Goal: Find specific page/section: Find specific page/section

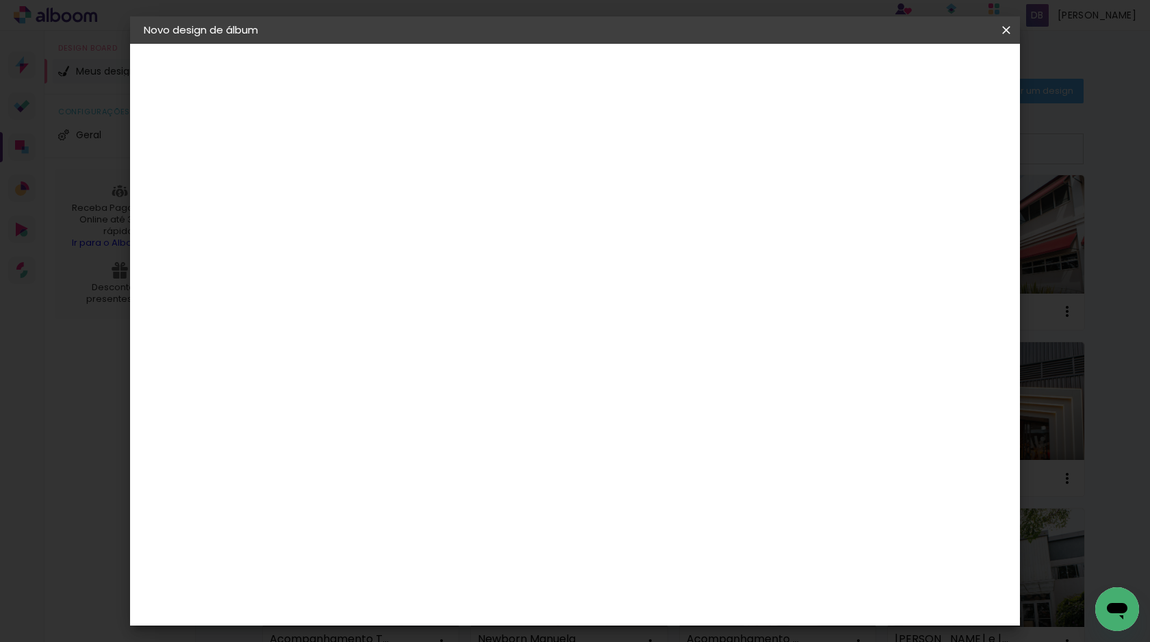
click at [1009, 34] on iron-icon at bounding box center [1006, 30] width 16 height 14
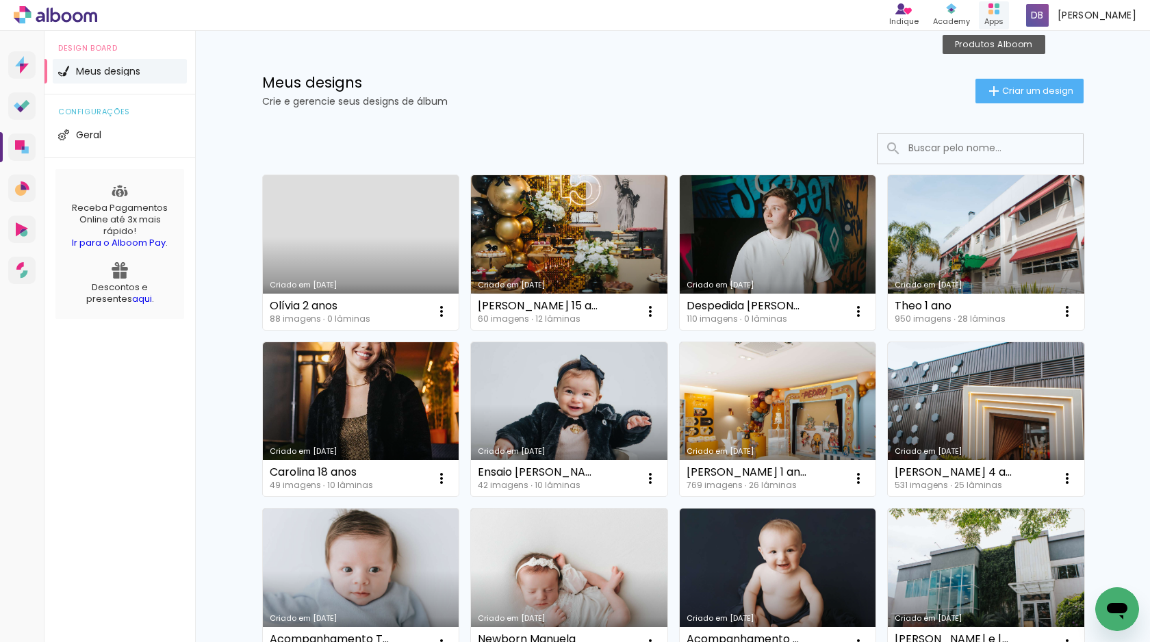
click at [1000, 12] on icon at bounding box center [994, 8] width 11 height 11
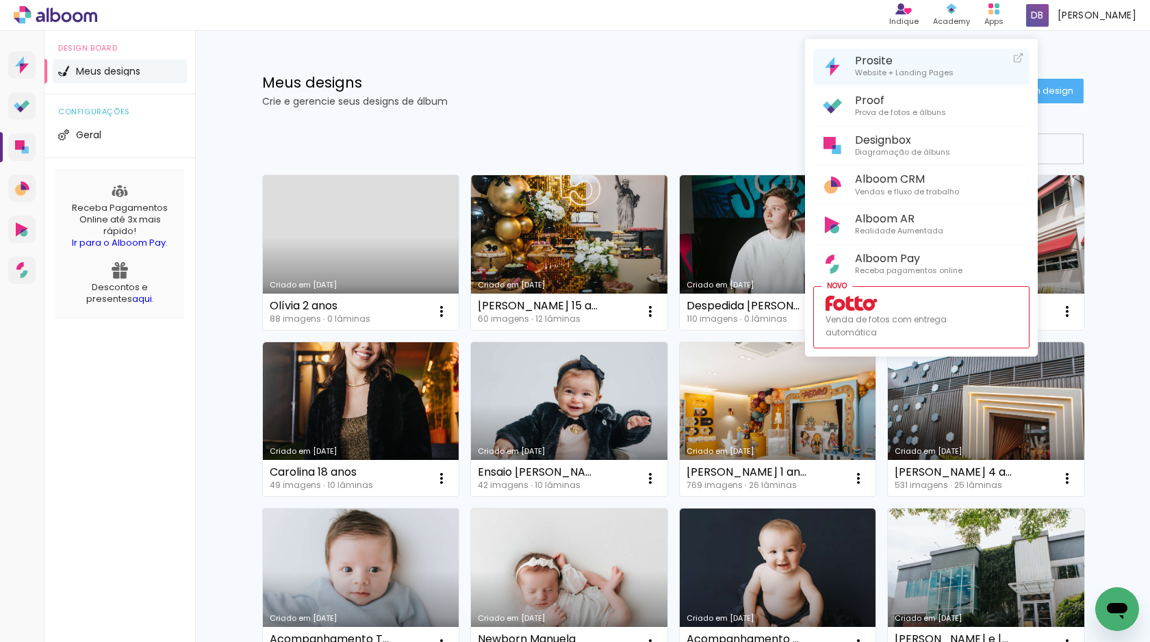
click at [900, 64] on span "Prosite" at bounding box center [904, 60] width 99 height 13
